Goal: Find specific page/section: Find specific page/section

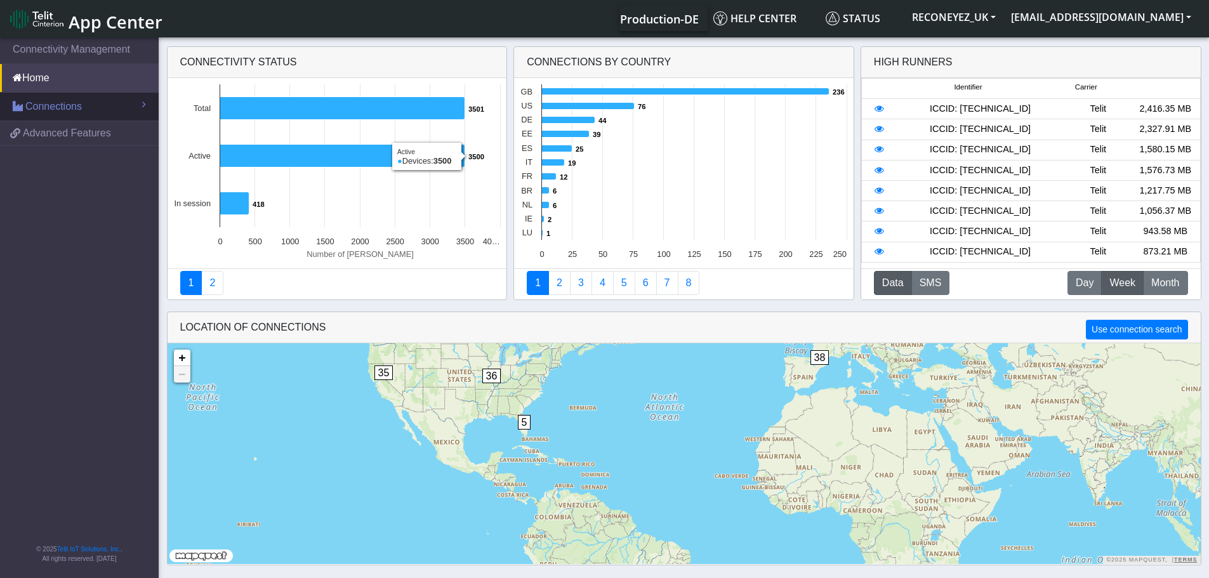
click at [63, 102] on span "Connections" at bounding box center [53, 106] width 56 height 15
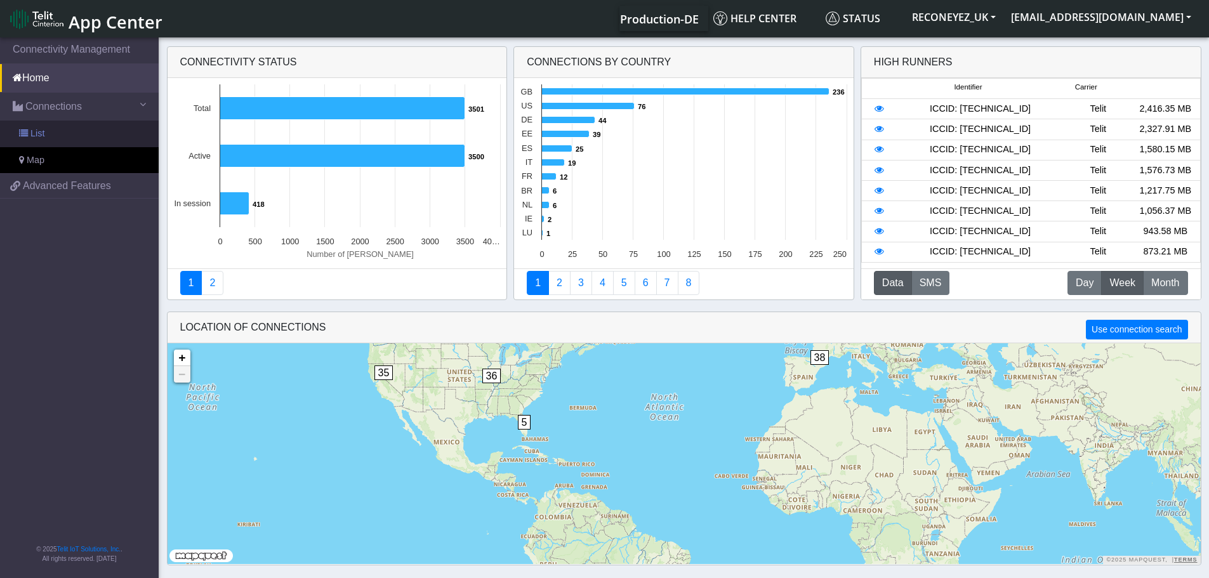
click at [60, 131] on link "List" at bounding box center [79, 134] width 159 height 27
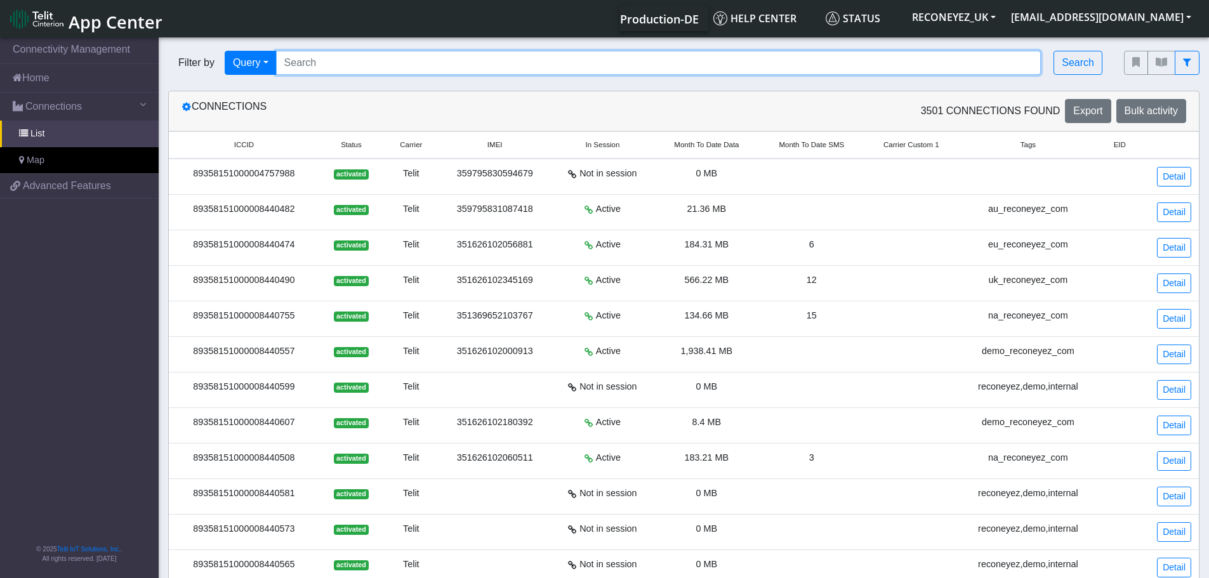
paste input "8935711005200609608"
type input "8935711005200609608"
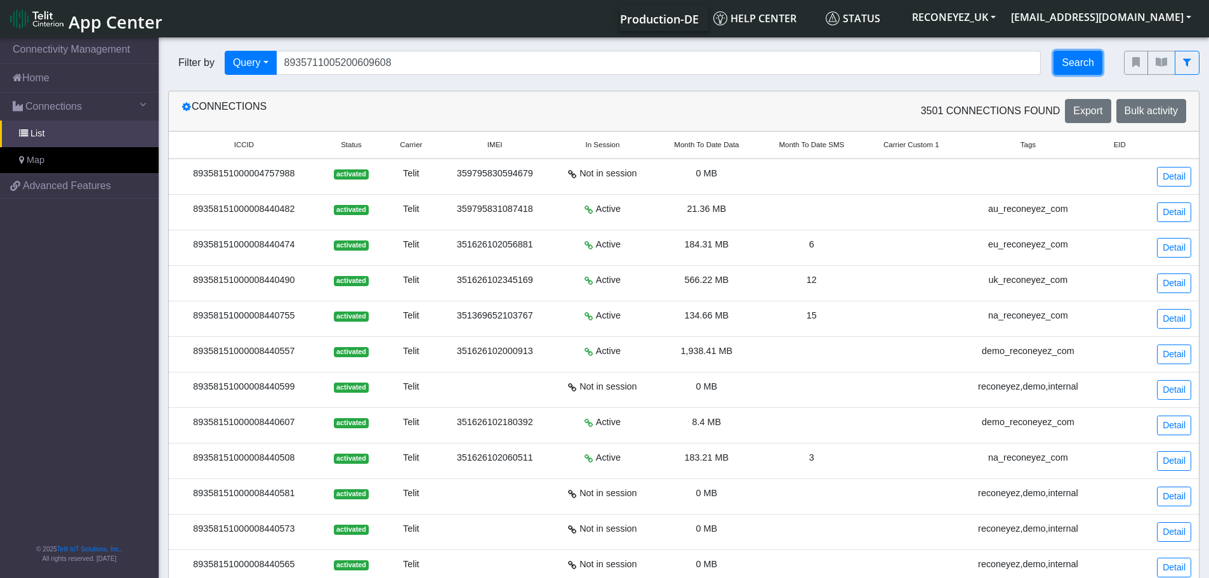
click at [1065, 59] on button "Search" at bounding box center [1077, 63] width 49 height 24
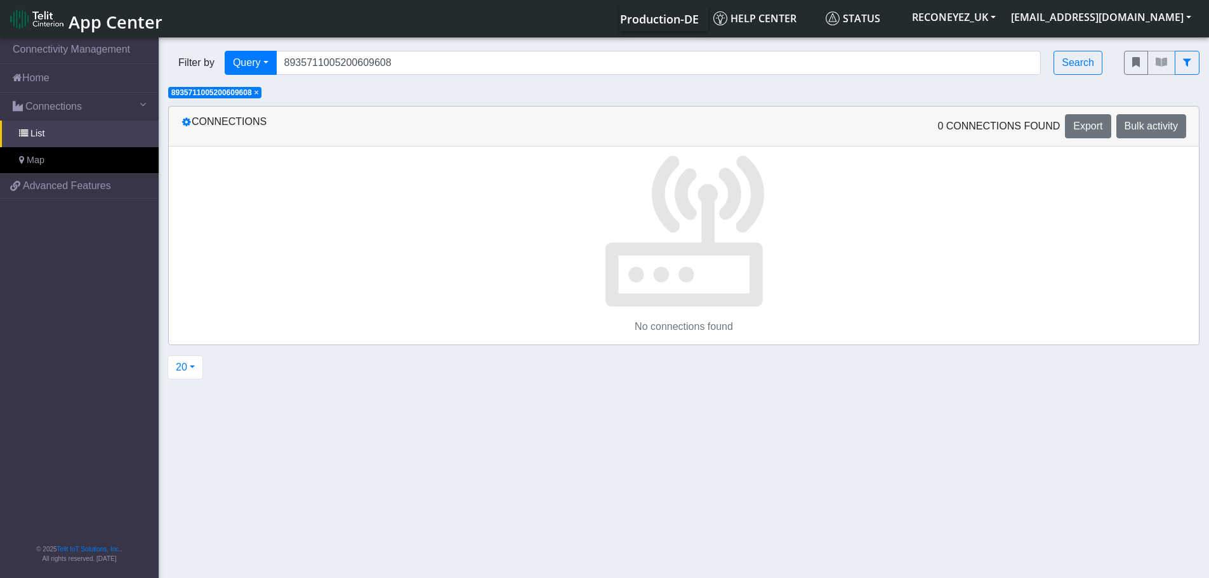
click at [259, 95] on span "×" at bounding box center [256, 92] width 4 height 9
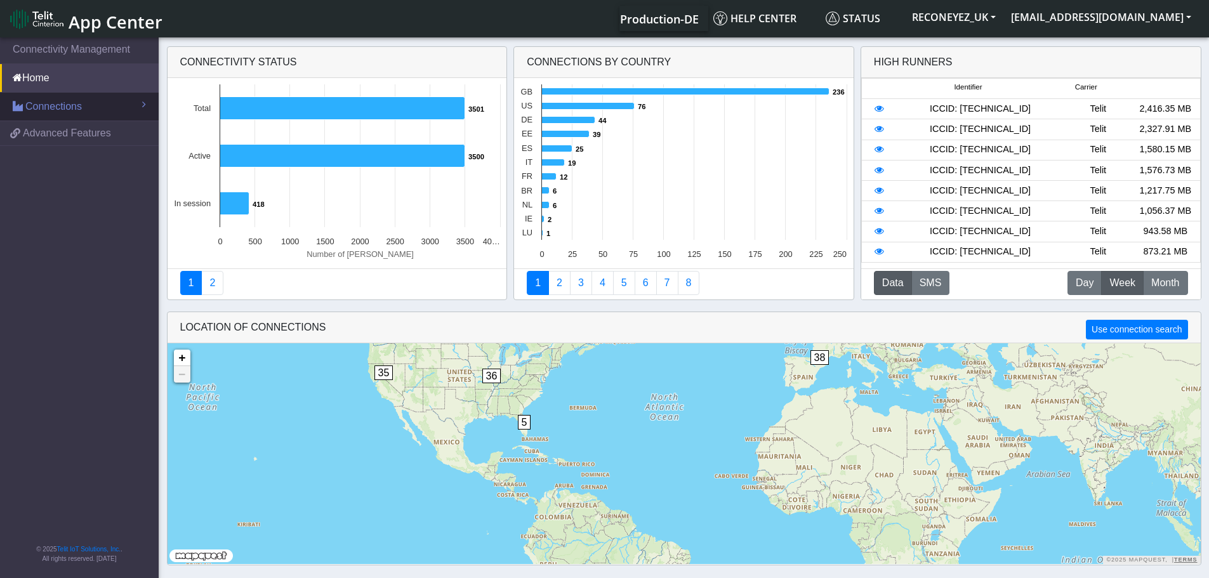
click at [104, 100] on link "Connections" at bounding box center [79, 107] width 159 height 28
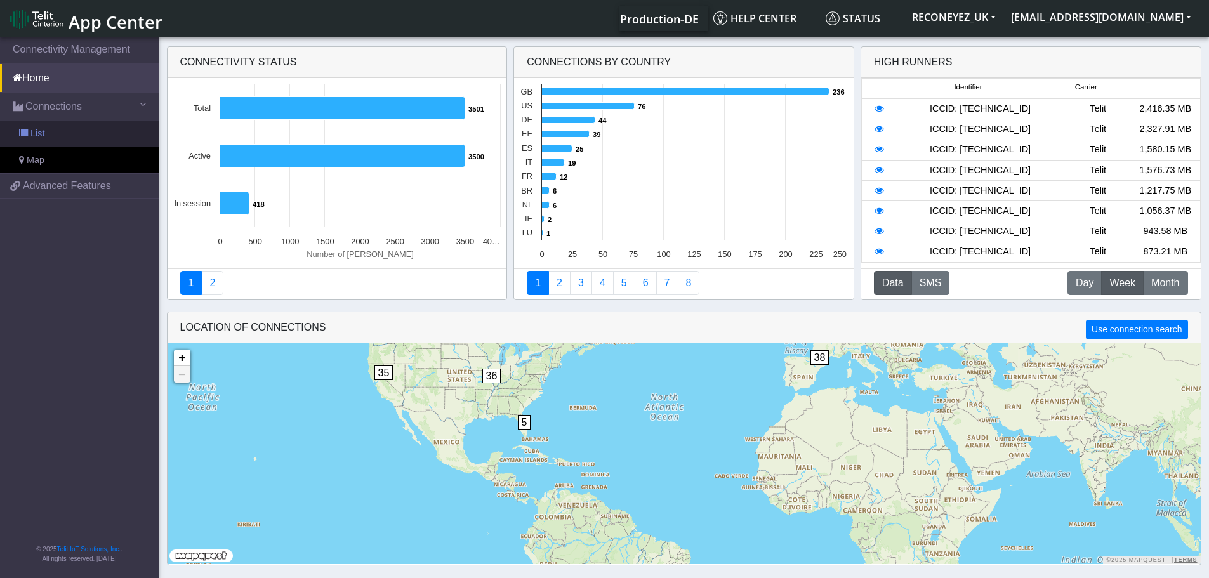
click at [95, 131] on link "List" at bounding box center [79, 134] width 159 height 27
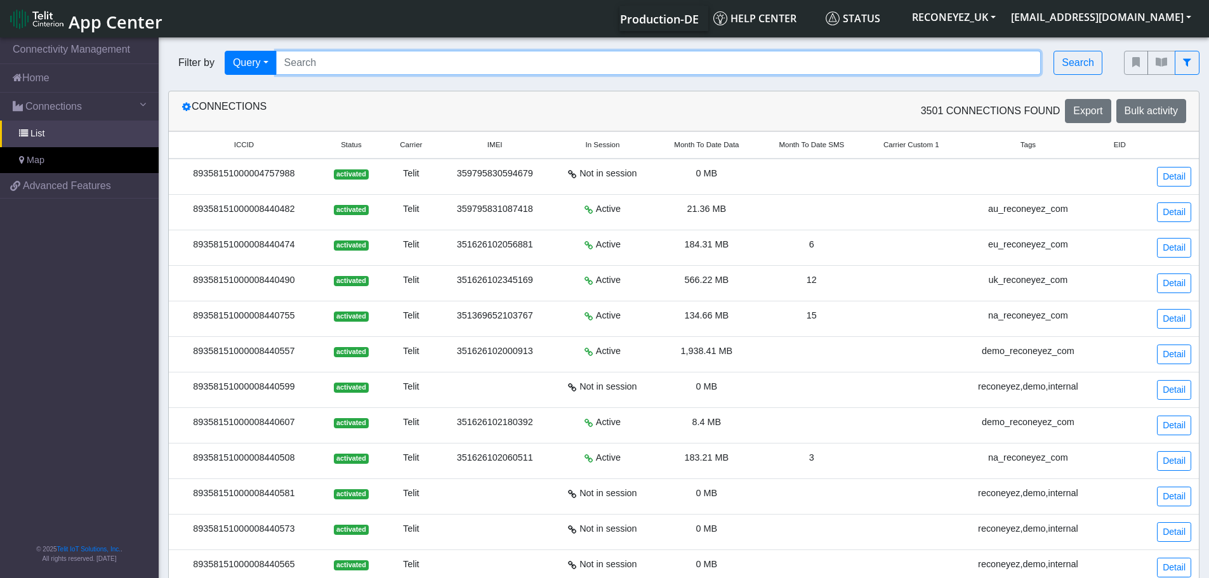
paste input "8935711005200609608"
type input "8935711005200609608"
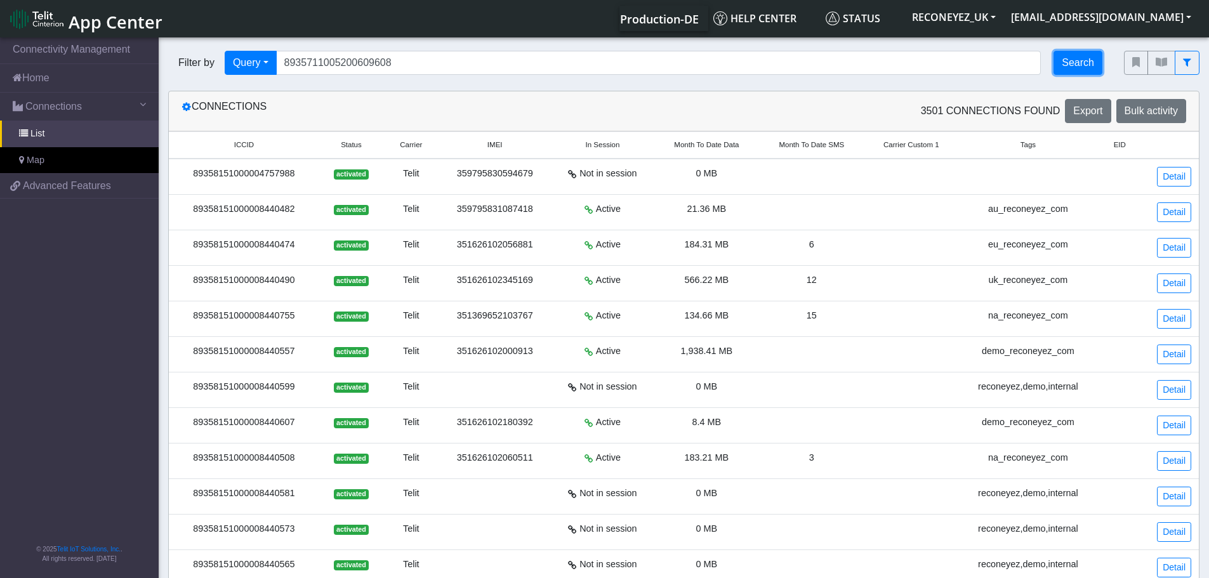
click at [1075, 59] on button "Search" at bounding box center [1077, 63] width 49 height 24
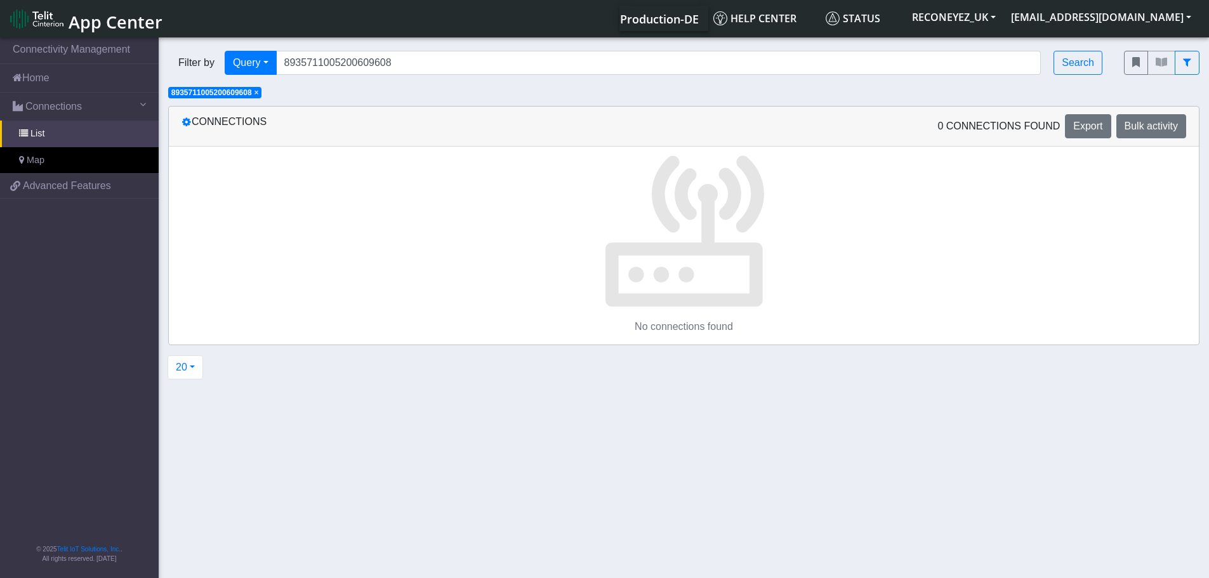
click at [259, 95] on span "×" at bounding box center [256, 92] width 4 height 9
